Goal: Task Accomplishment & Management: Manage account settings

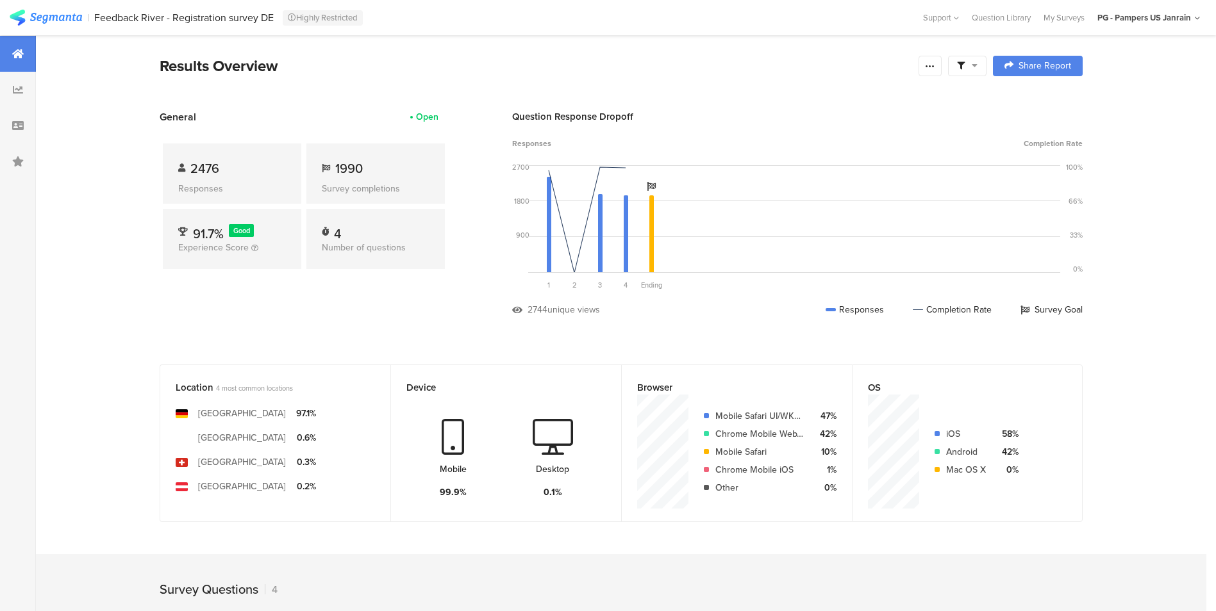
click at [1182, 181] on section "Results Overview Confidence Level 95 % Preview survey Edit survey Export Result…" at bounding box center [621, 542] width 1170 height 1014
click at [935, 64] on icon at bounding box center [930, 66] width 10 height 10
click at [827, 166] on link "Edit survey" at bounding box center [843, 167] width 205 height 28
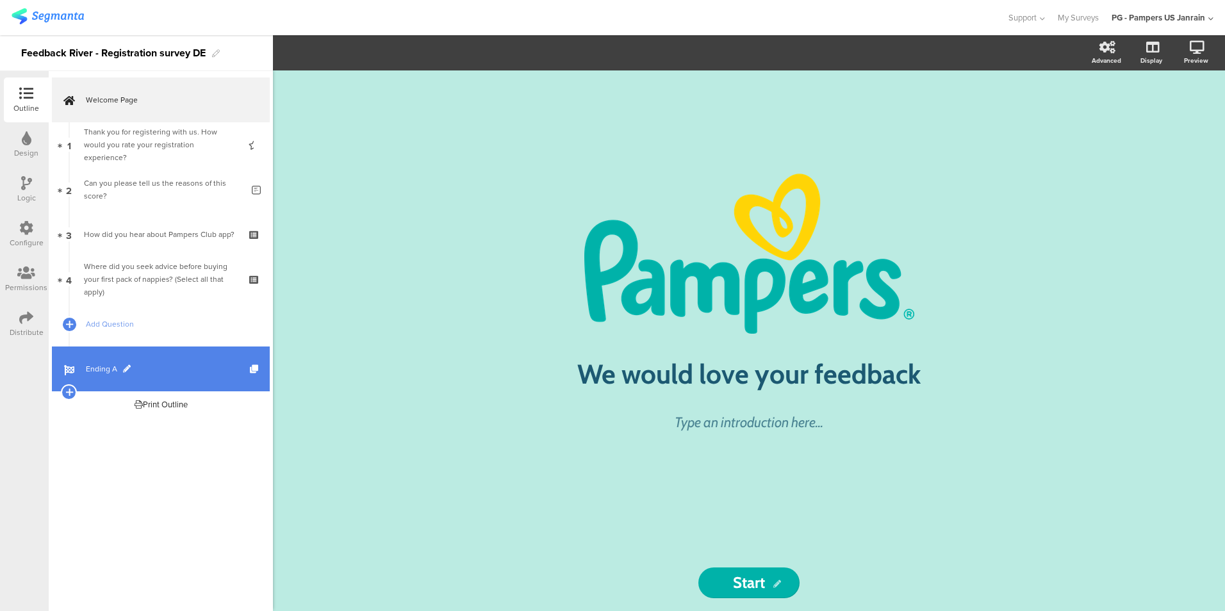
click at [97, 372] on span "Ending A" at bounding box center [168, 369] width 164 height 13
